Goal: Use online tool/utility: Utilize a website feature to perform a specific function

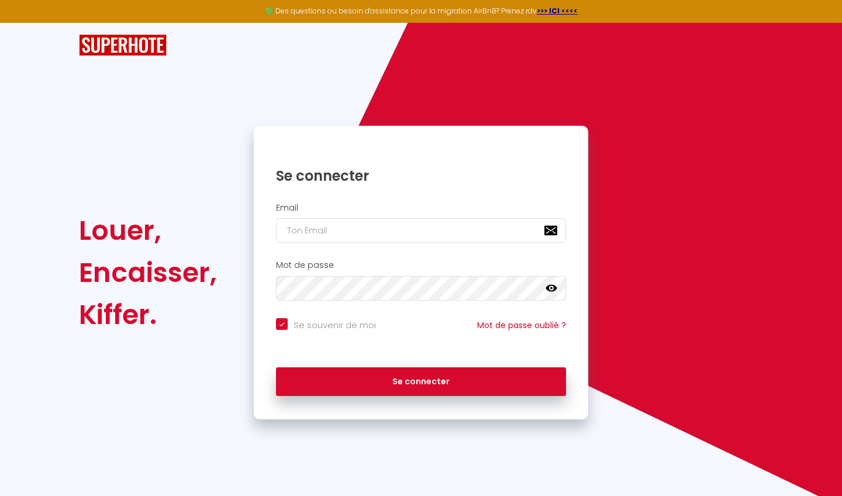
type input "b"
checkbox input "true"
type input "bg"
checkbox input "true"
type input "bgr"
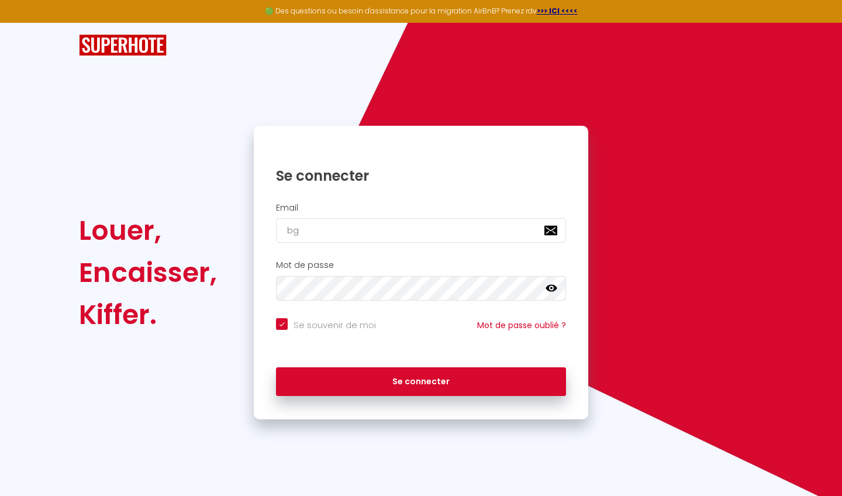
checkbox input "true"
type input "bgra"
checkbox input "true"
type input "bgrav"
checkbox input "true"
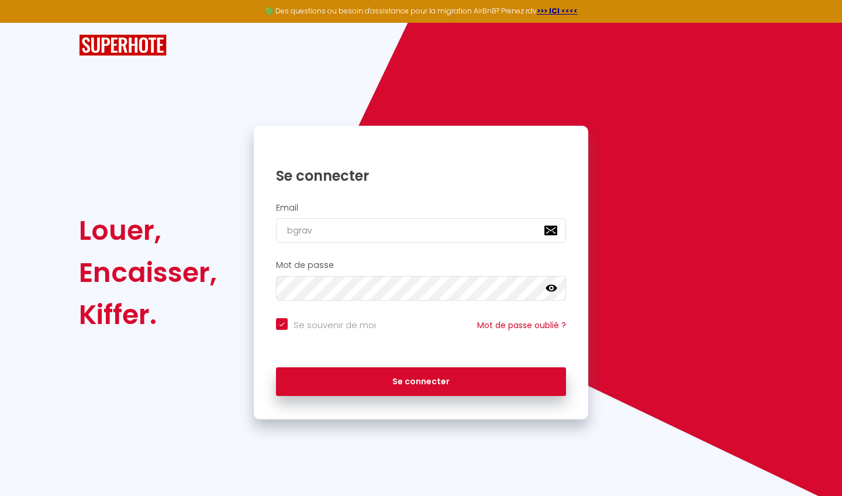
type input "bgrave"
checkbox input "true"
type input "bgravel"
checkbox input "true"
type input "bgravele"
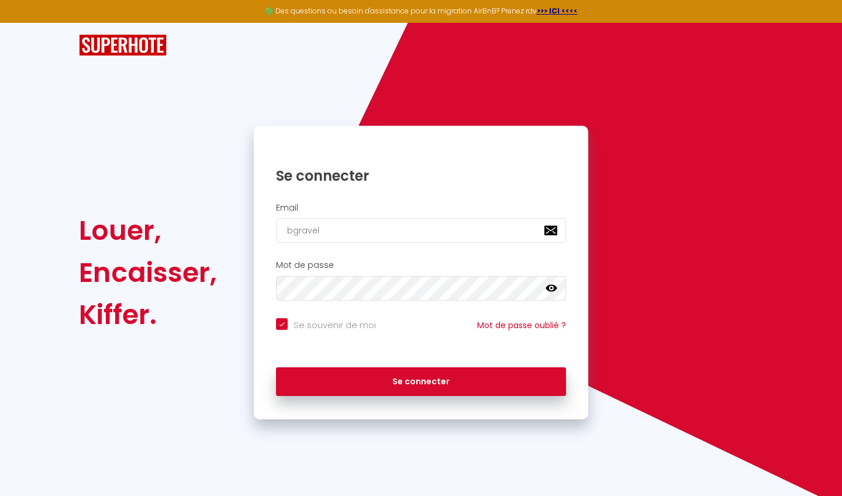
checkbox input "true"
type input "bgravelea"
checkbox input "true"
type input "bgraveleau"
checkbox input "true"
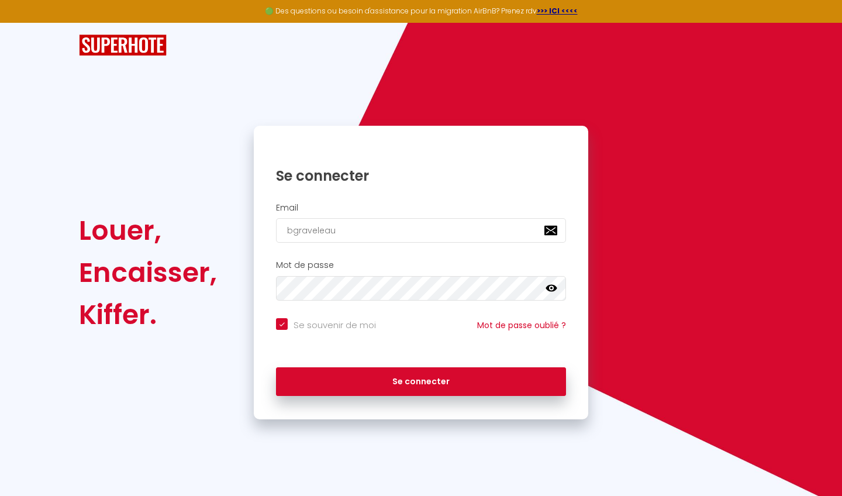
type input "bgraveleau@"
checkbox input "true"
type input "bgraveleau@b"
checkbox input "true"
type input "bgraveleau@be"
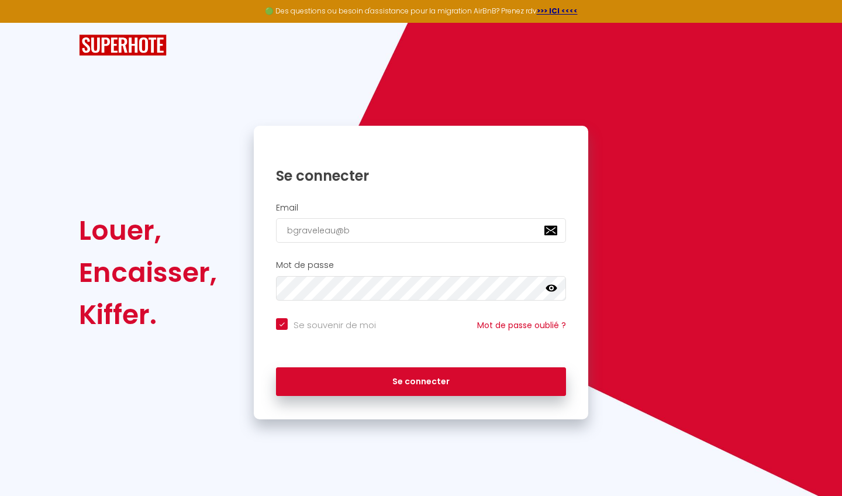
checkbox input "true"
type input "bgraveleau@bek"
checkbox input "true"
type input "bgraveleau@bekl"
checkbox input "true"
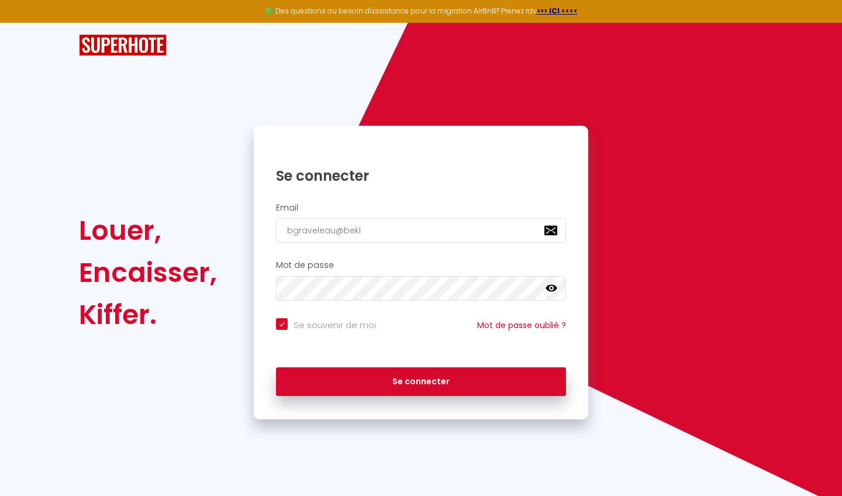
type input "bgraveleau@bekle"
checkbox input "true"
type input "bgraveleau@beklea"
checkbox input "true"
type input "bgraveleau@beklean"
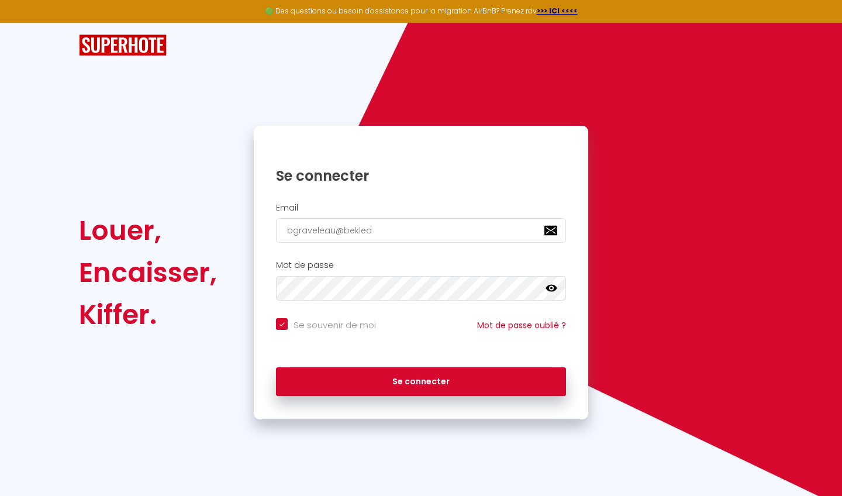
checkbox input "true"
type input "bgraveleau@beklean."
checkbox input "true"
type input "bgraveleau@beklean.f"
checkbox input "true"
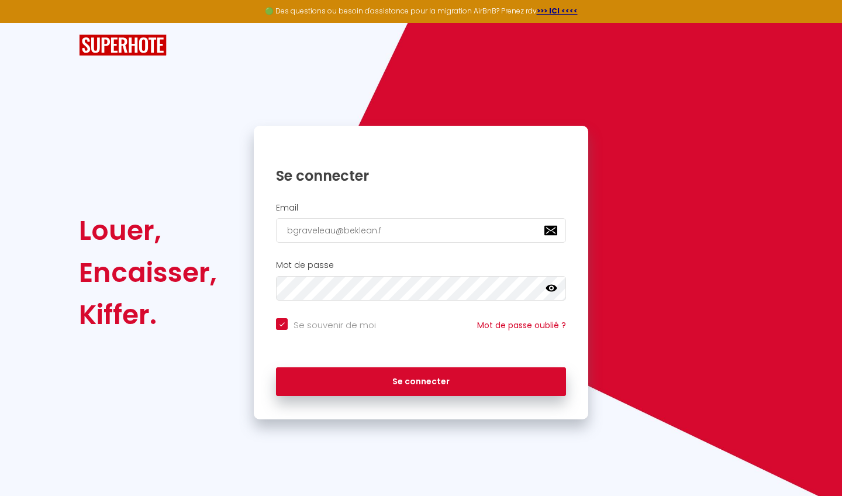
type input "[EMAIL_ADDRESS][DOMAIN_NAME]"
checkbox input "true"
type input "[EMAIL_ADDRESS][DOMAIN_NAME]"
click at [421, 380] on button "Se connecter" at bounding box center [421, 381] width 290 height 29
checkbox input "true"
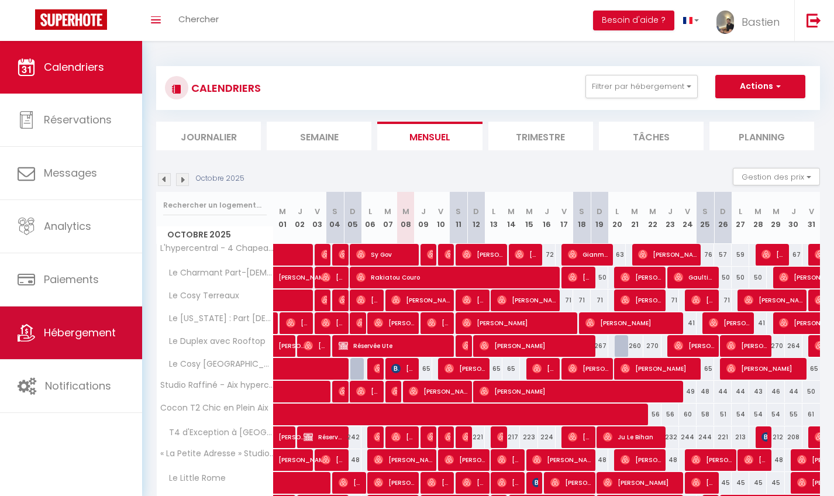
click at [69, 328] on span "Hébergement" at bounding box center [80, 332] width 72 height 15
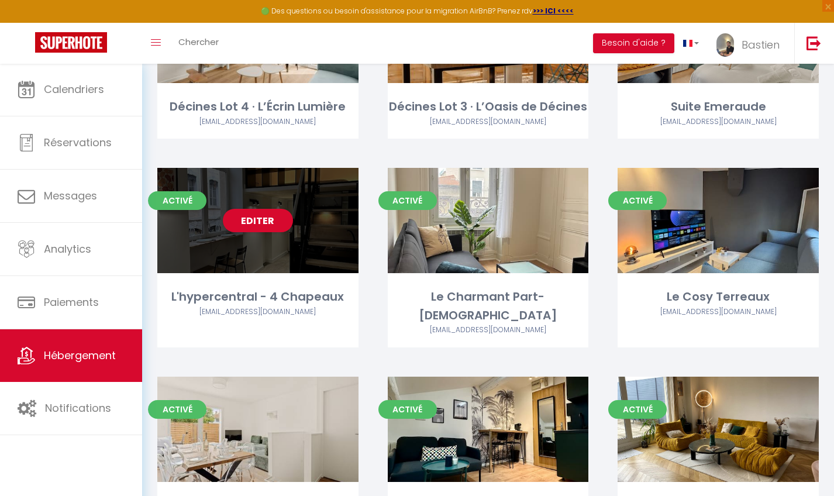
scroll to position [377, 0]
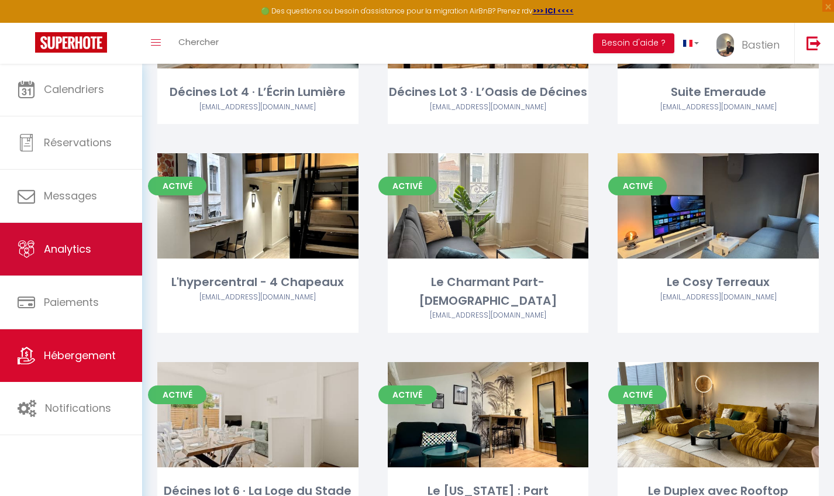
click at [91, 258] on link "Analytics" at bounding box center [71, 249] width 142 height 53
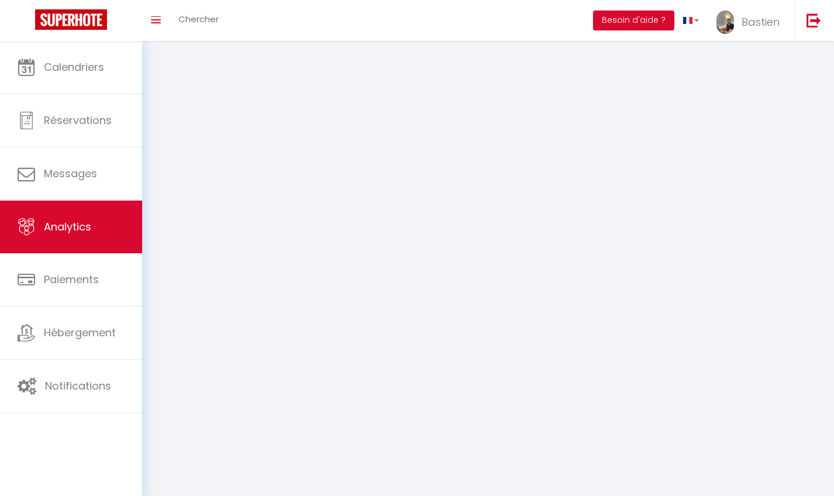
select select "2025"
select select "10"
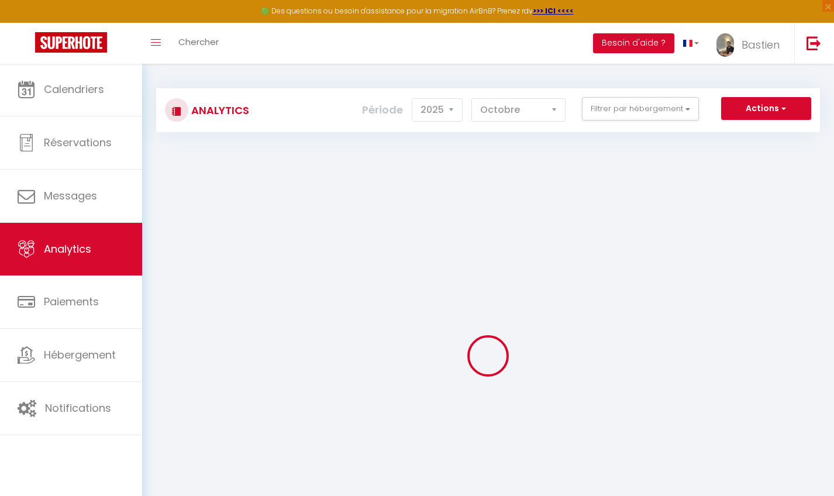
click at [752, 108] on button "Actions" at bounding box center [766, 108] width 90 height 23
click at [709, 145] on link "Génération SuperAnalyzer" at bounding box center [737, 149] width 148 height 15
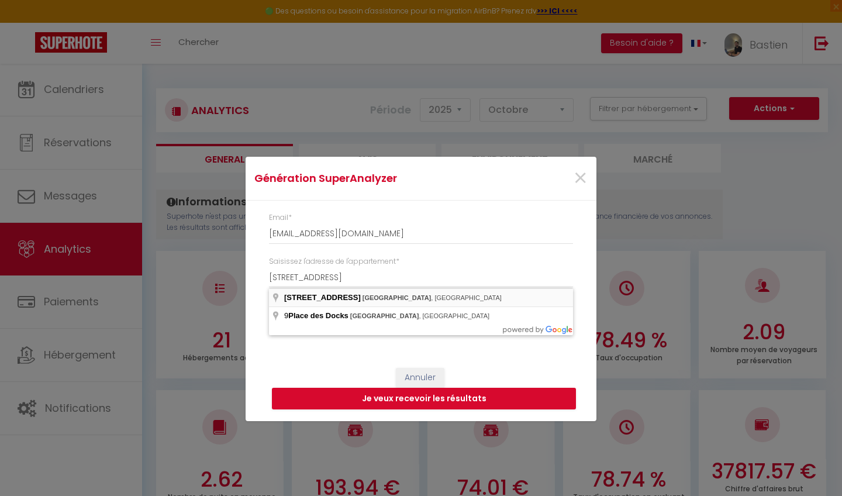
type input "[STREET_ADDRESS]"
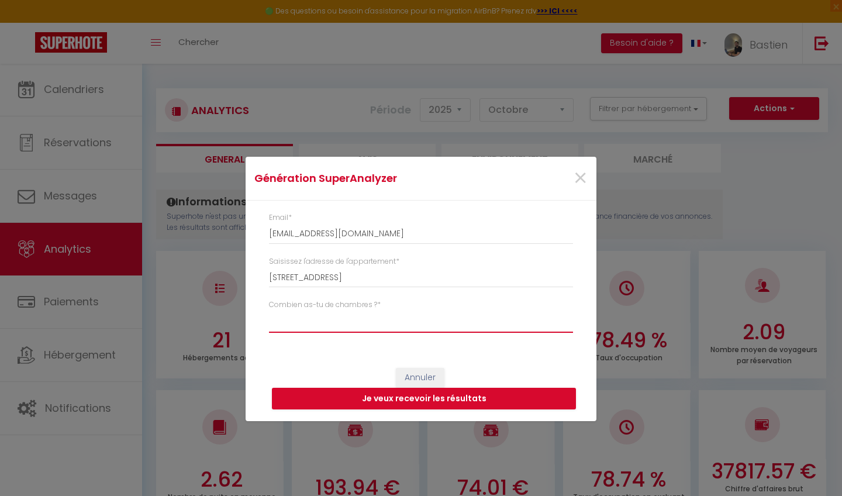
select select "studio"
click at [374, 395] on button "Je veux recevoir les résultats" at bounding box center [424, 399] width 304 height 22
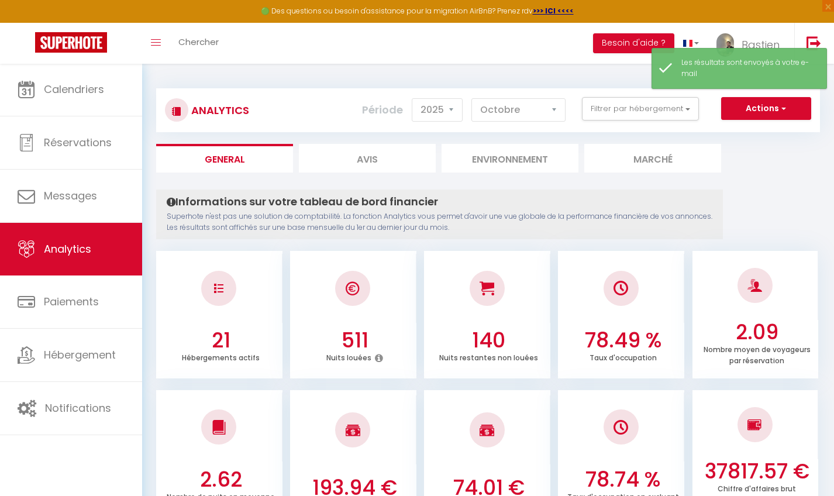
click at [739, 114] on button "Actions" at bounding box center [766, 108] width 90 height 23
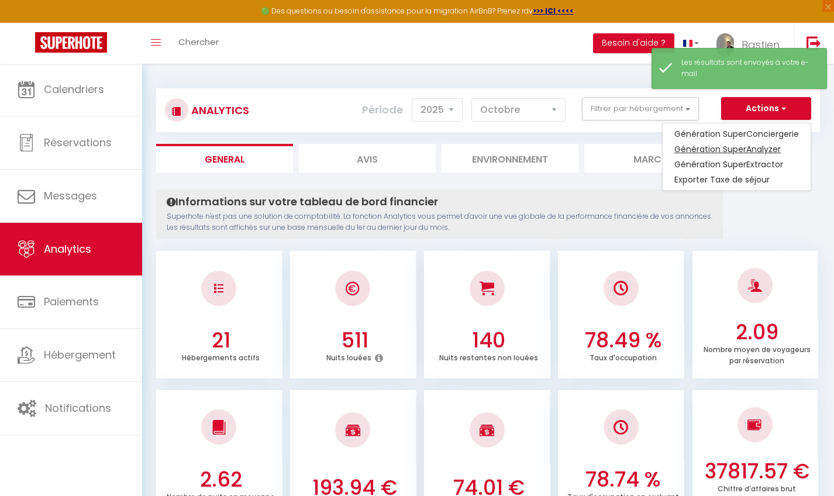
click at [713, 149] on link "Génération SuperAnalyzer" at bounding box center [737, 149] width 148 height 15
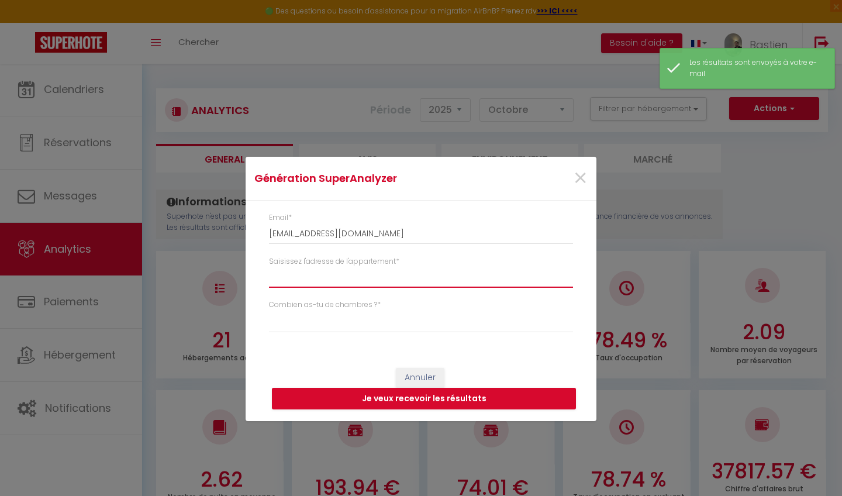
click at [374, 283] on input "Saisissez l'adresse de l'appartement *" at bounding box center [421, 277] width 304 height 21
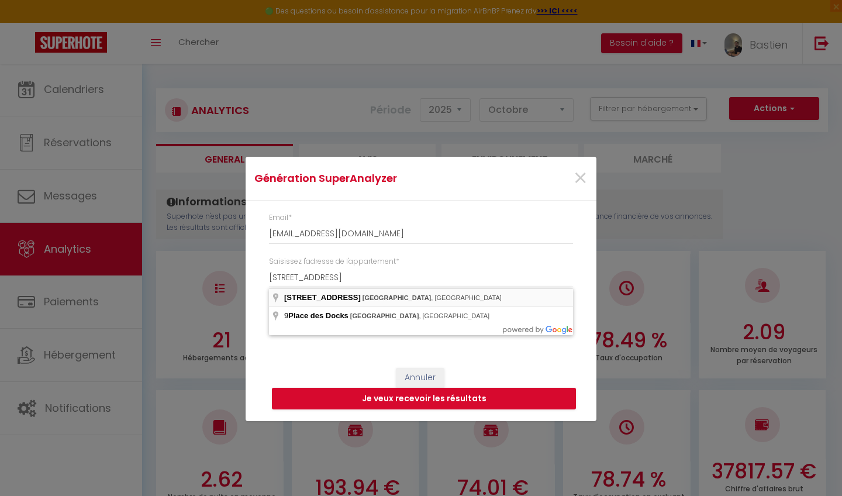
type input "[STREET_ADDRESS]"
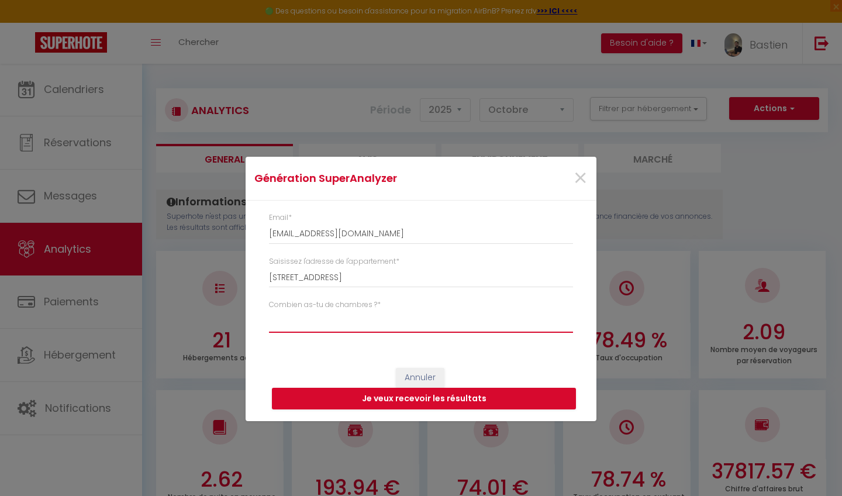
select select "t2"
click at [404, 402] on button "Je veux recevoir les résultats" at bounding box center [424, 399] width 304 height 22
